Goal: Use online tool/utility: Use online tool/utility

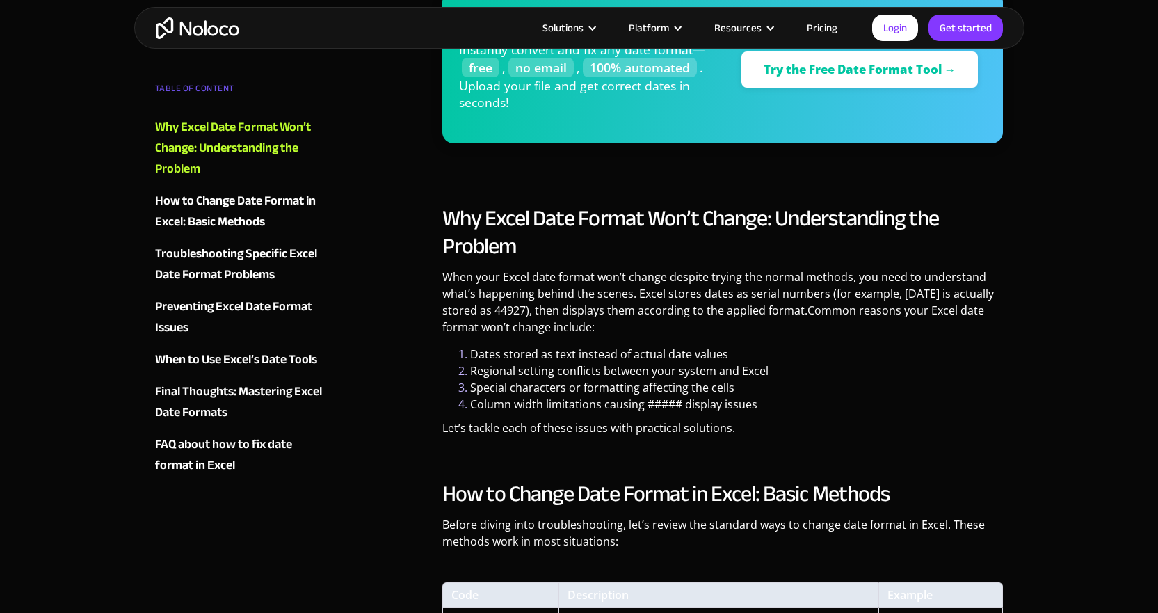
click at [795, 425] on p "Let’s tackle each of these issues with practical solutions." at bounding box center [722, 433] width 561 height 27
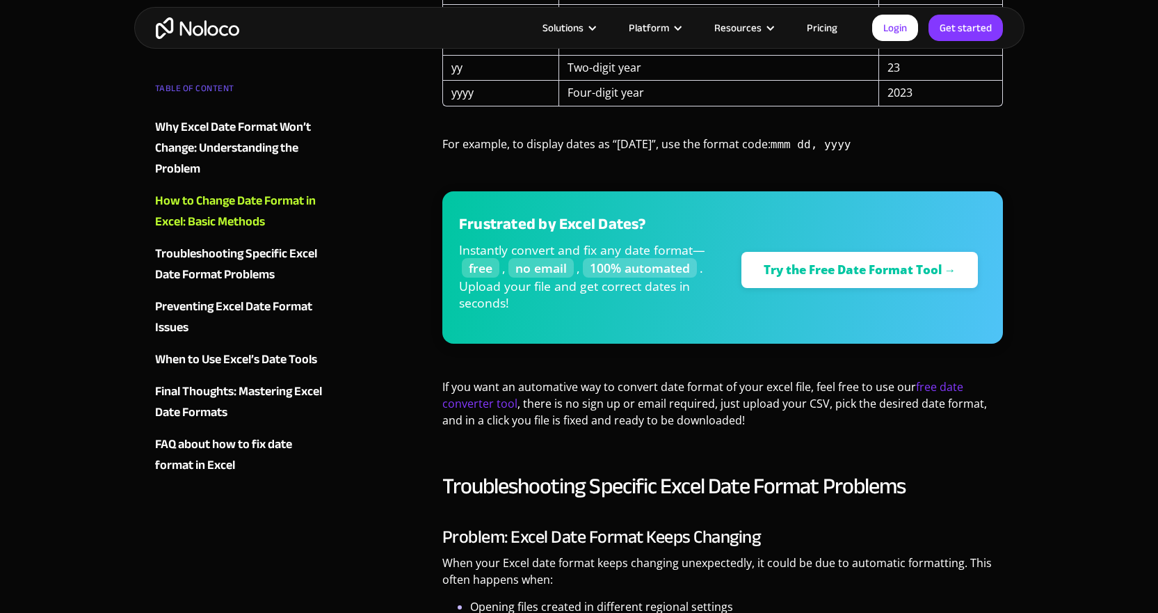
scroll to position [1587, 0]
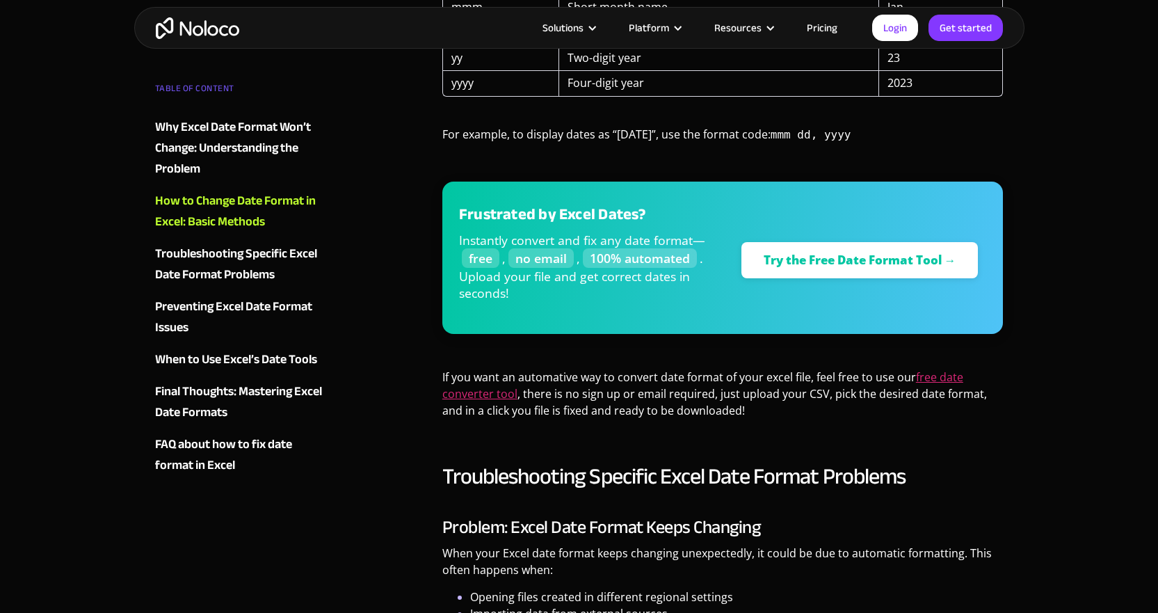
click at [929, 376] on link "free date converter tool" at bounding box center [702, 385] width 521 height 32
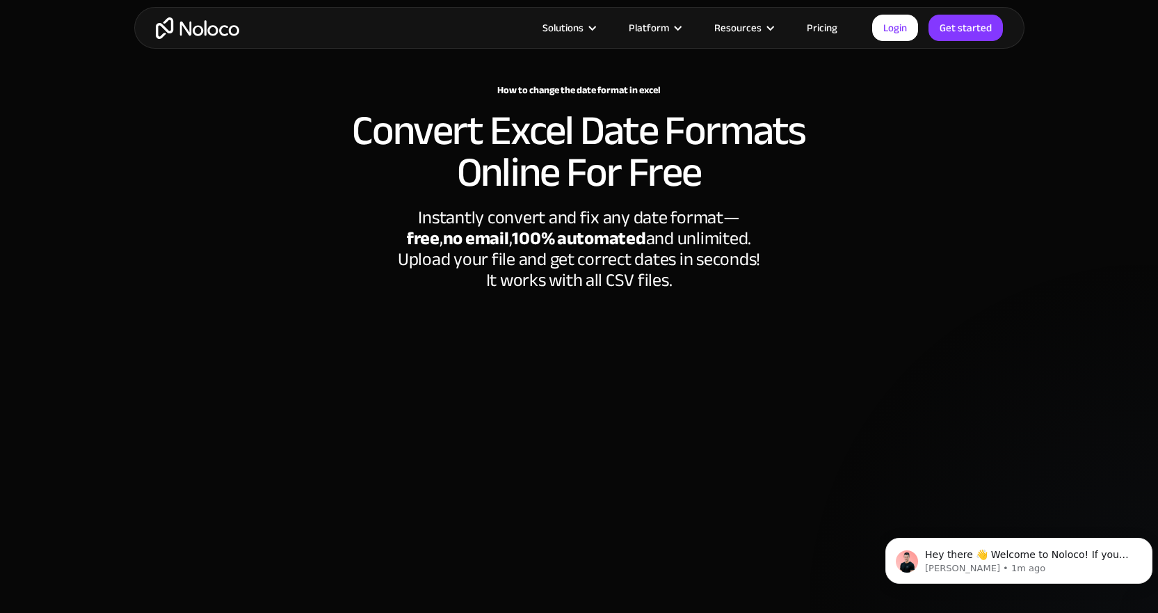
scroll to position [70, 0]
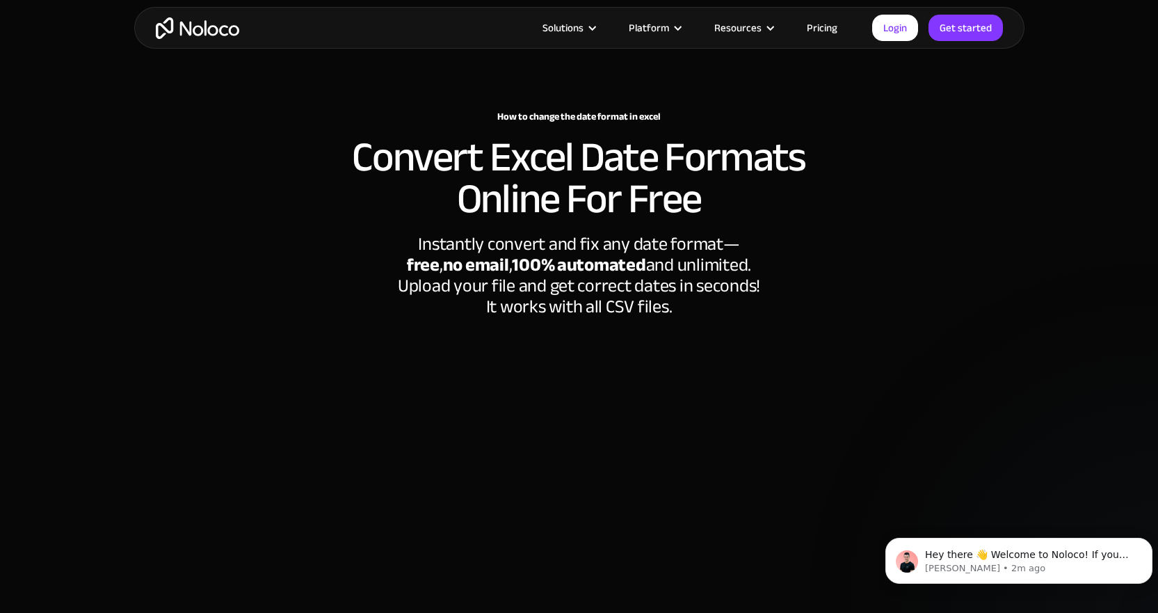
drag, startPoint x: 239, startPoint y: 230, endPoint x: 251, endPoint y: 243, distance: 17.7
click at [239, 230] on div "How to change the date format in excel Convert Excel Date Formats Online For Fr…" at bounding box center [579, 451] width 891 height 763
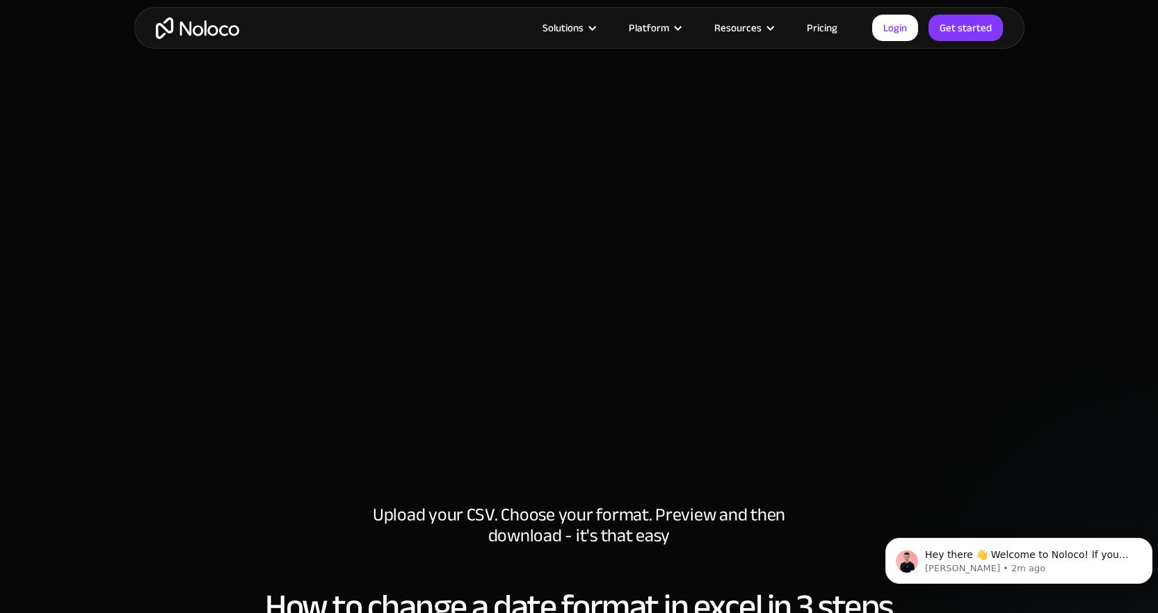
scroll to position [417, 0]
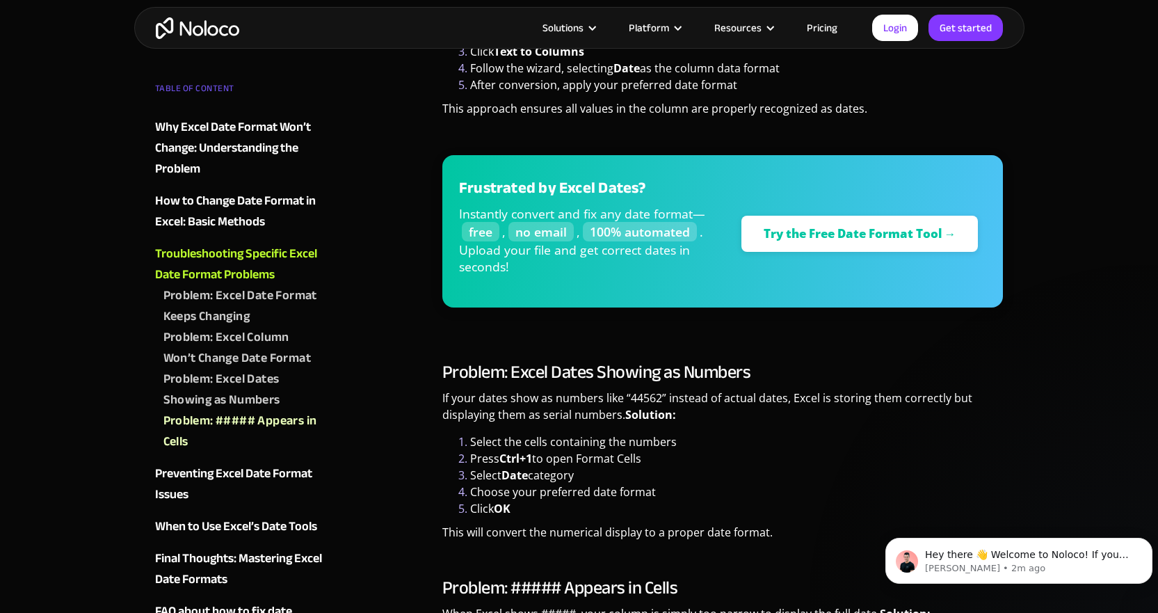
scroll to position [2631, 0]
